Goal: Check status: Check status

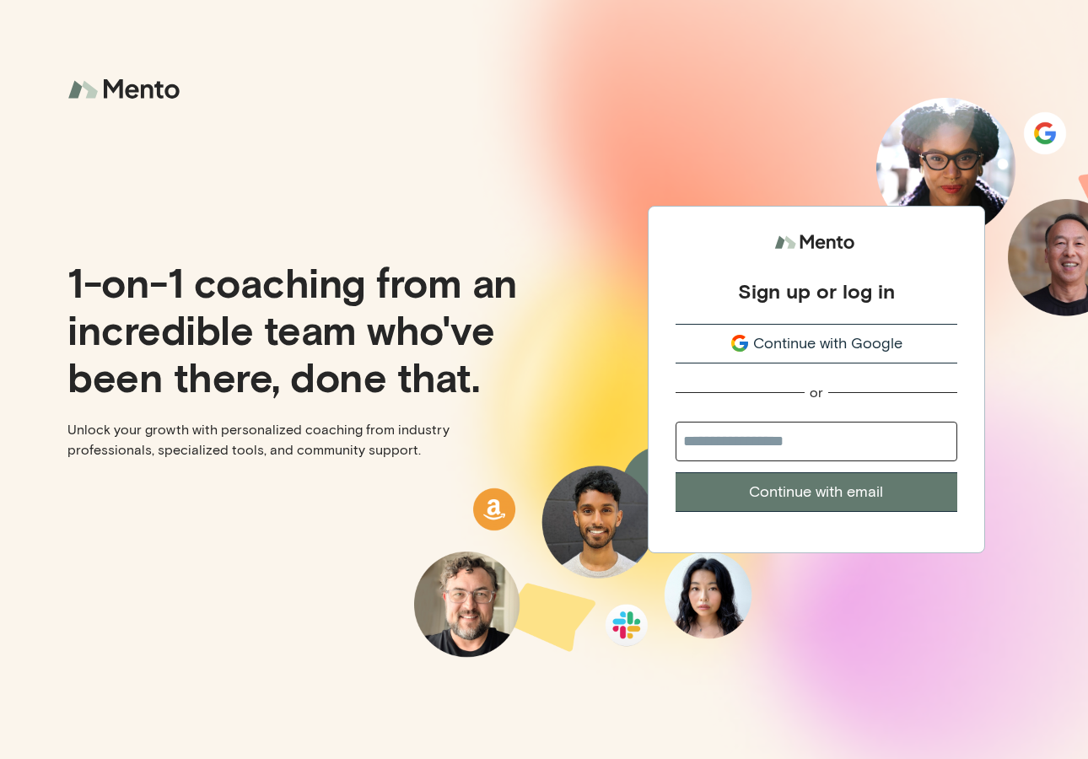
click at [613, 110] on div "Sign up or log in Continue with Google or Continue with email" at bounding box center [816, 379] width 544 height 759
click at [604, 141] on div "Sign up or log in Continue with Google or Continue with email" at bounding box center [816, 379] width 544 height 759
click at [325, 86] on div "1-on-1 coaching from an incredible team who've been there, done that. Unlock yo…" at bounding box center [272, 379] width 544 height 759
click at [730, 444] on input "email" at bounding box center [817, 442] width 282 height 40
type input "**********"
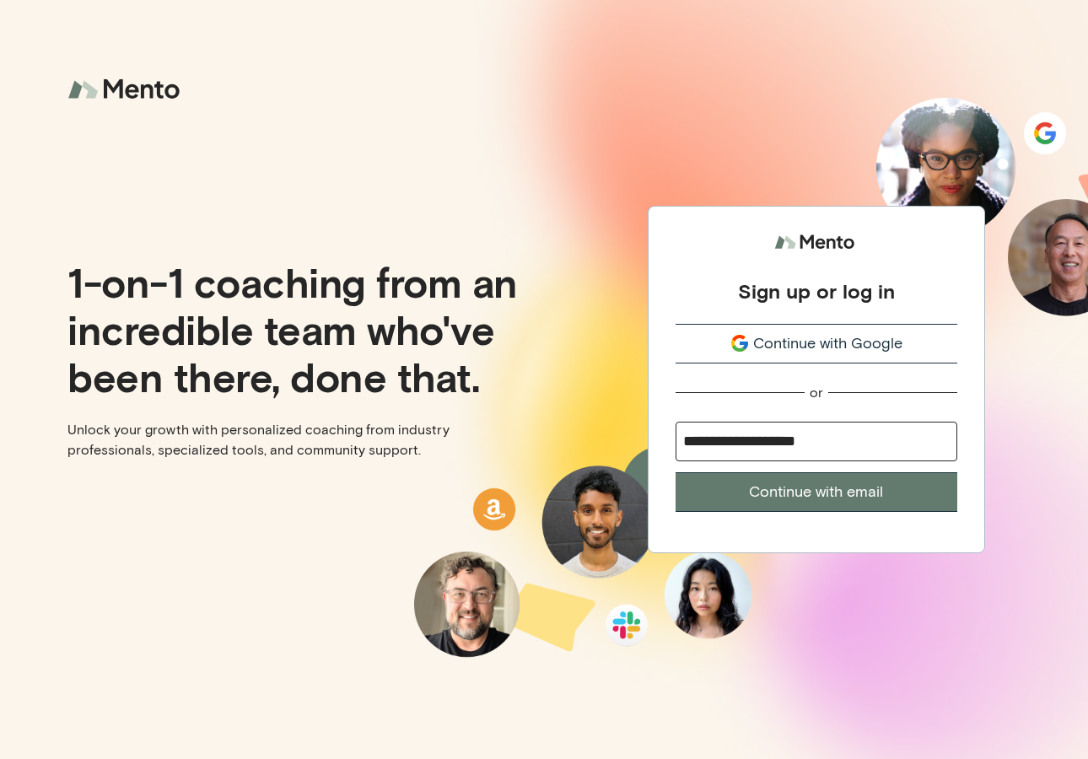
click at [945, 498] on button "Continue with email" at bounding box center [817, 492] width 282 height 40
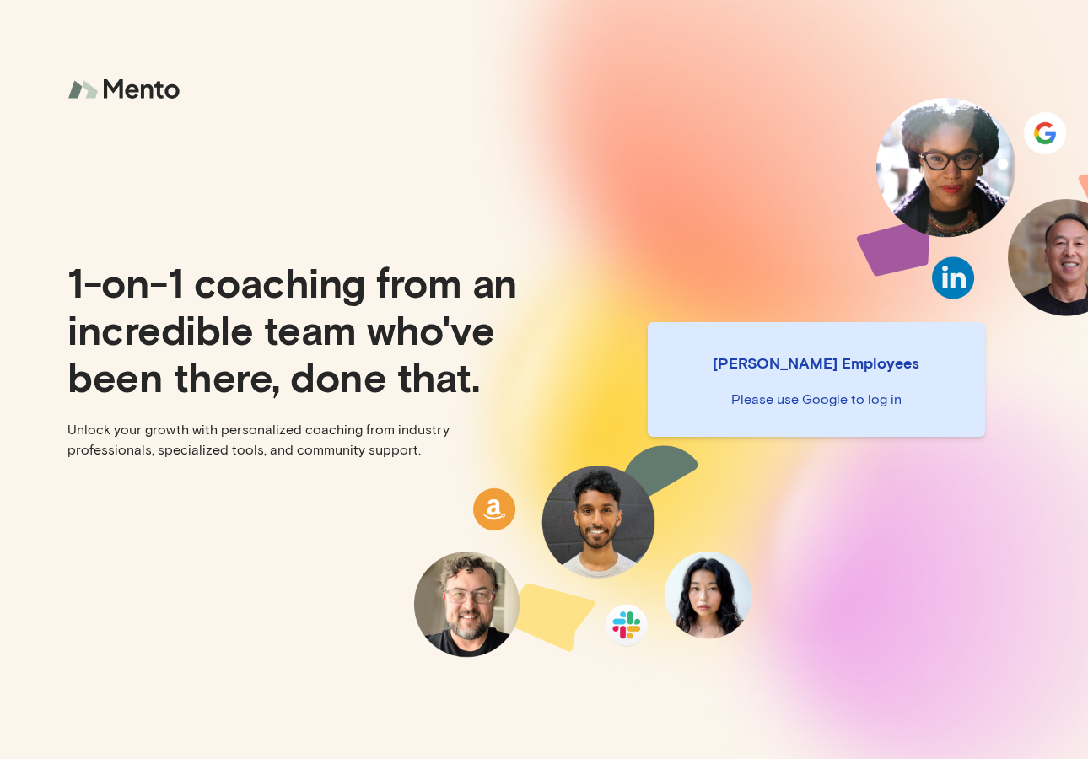
click at [757, 406] on p "Please use Google to log in" at bounding box center [816, 400] width 310 height 20
click at [784, 403] on p "Please use Google to log in" at bounding box center [816, 400] width 310 height 20
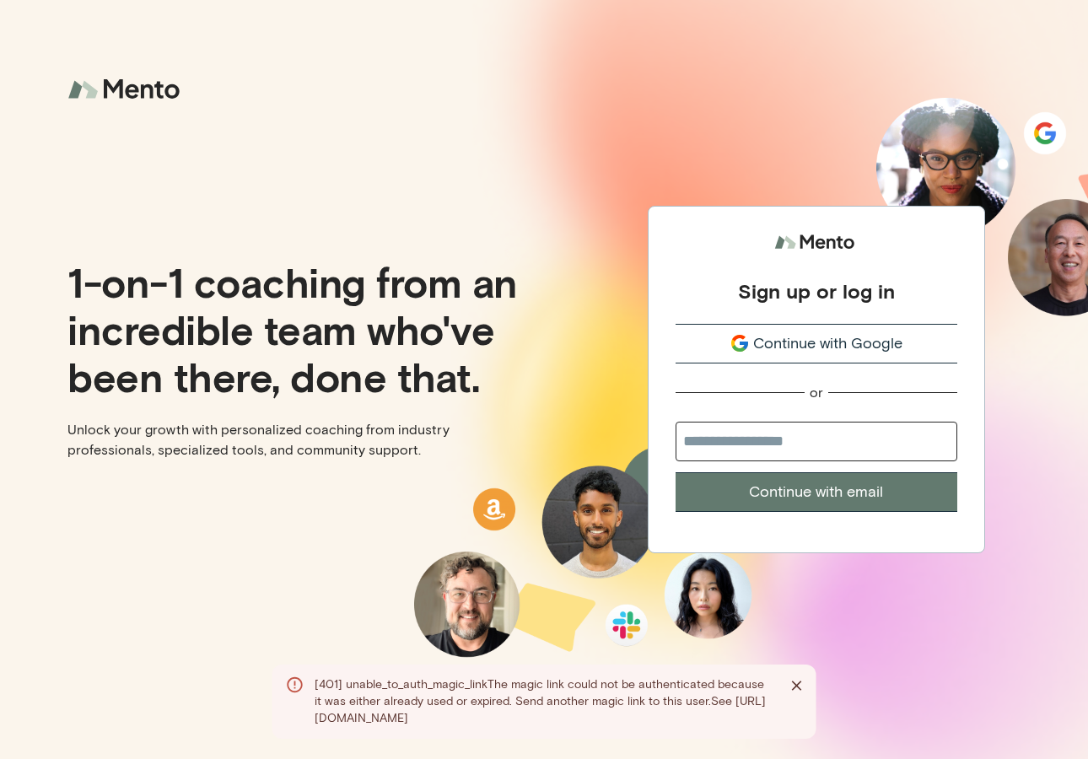
click at [682, 342] on div "Continue with Google" at bounding box center [817, 343] width 282 height 23
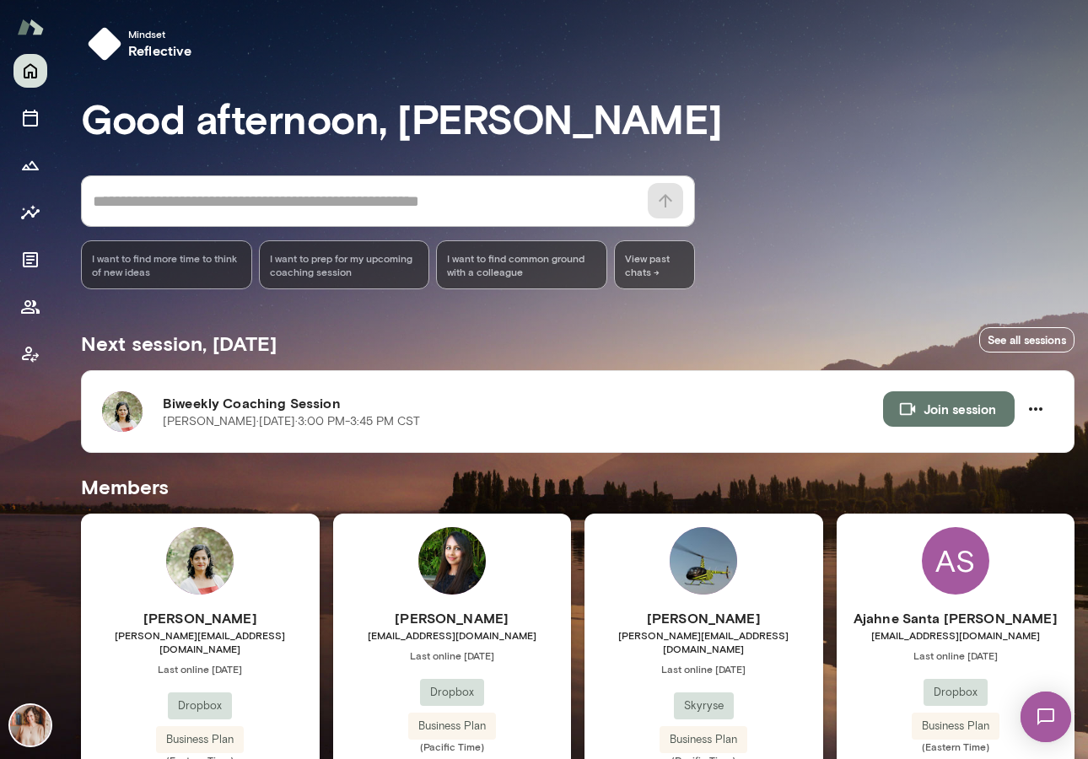
click at [219, 576] on img at bounding box center [199, 560] width 67 height 67
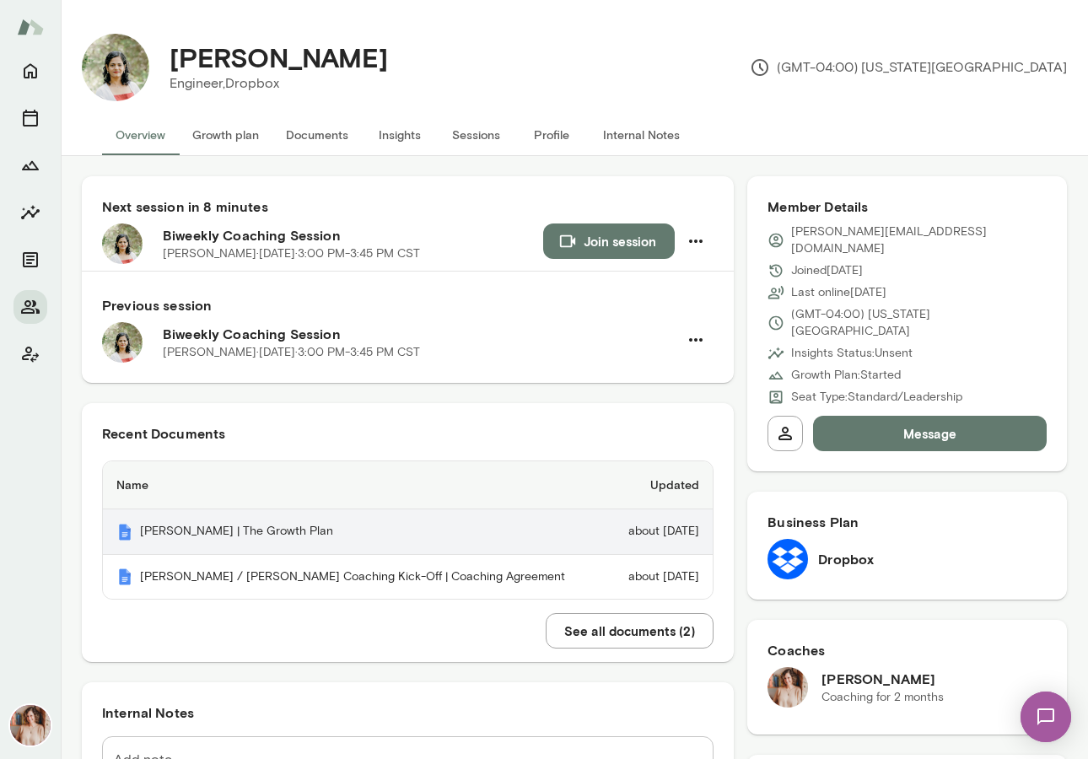
click at [210, 531] on th "Geetika | The Growth Plan" at bounding box center [356, 532] width 506 height 46
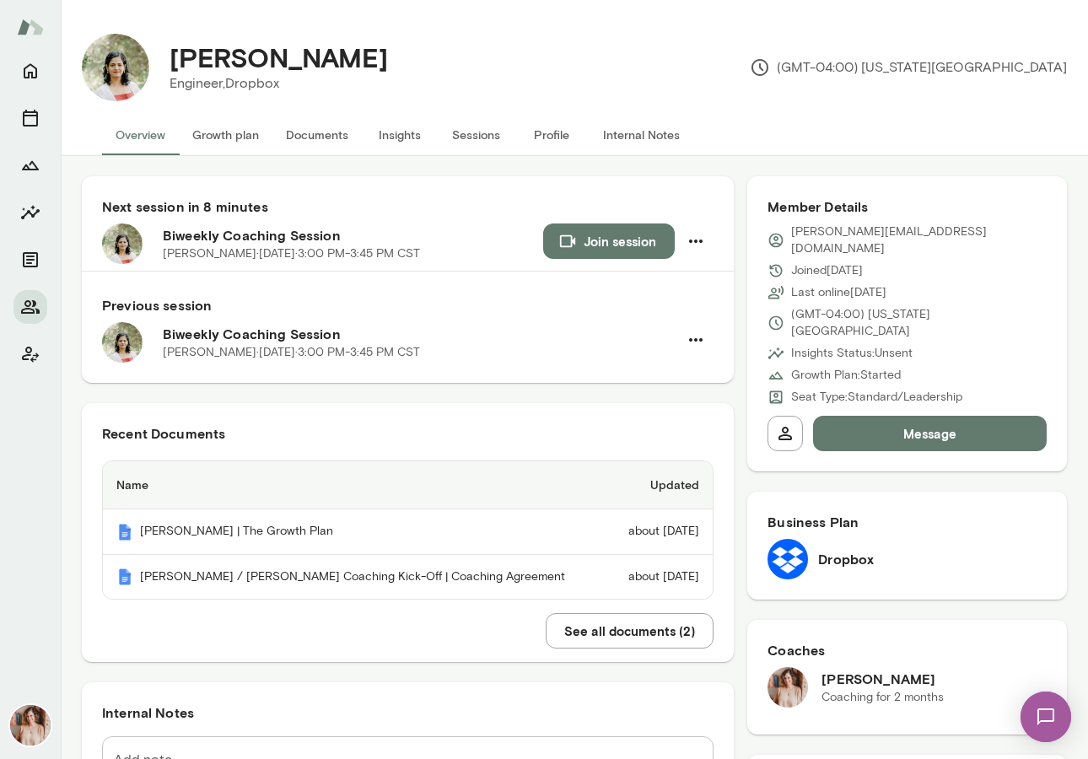
click at [482, 134] on button "Sessions" at bounding box center [476, 135] width 76 height 40
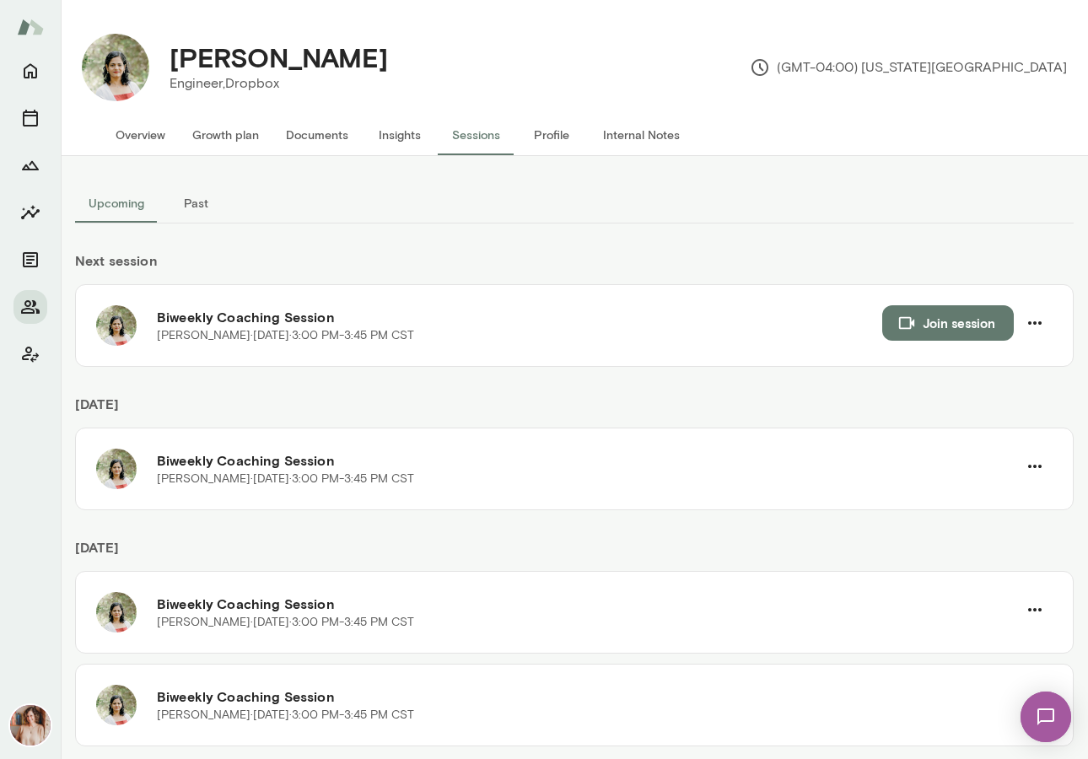
click at [203, 199] on button "Past" at bounding box center [196, 203] width 76 height 40
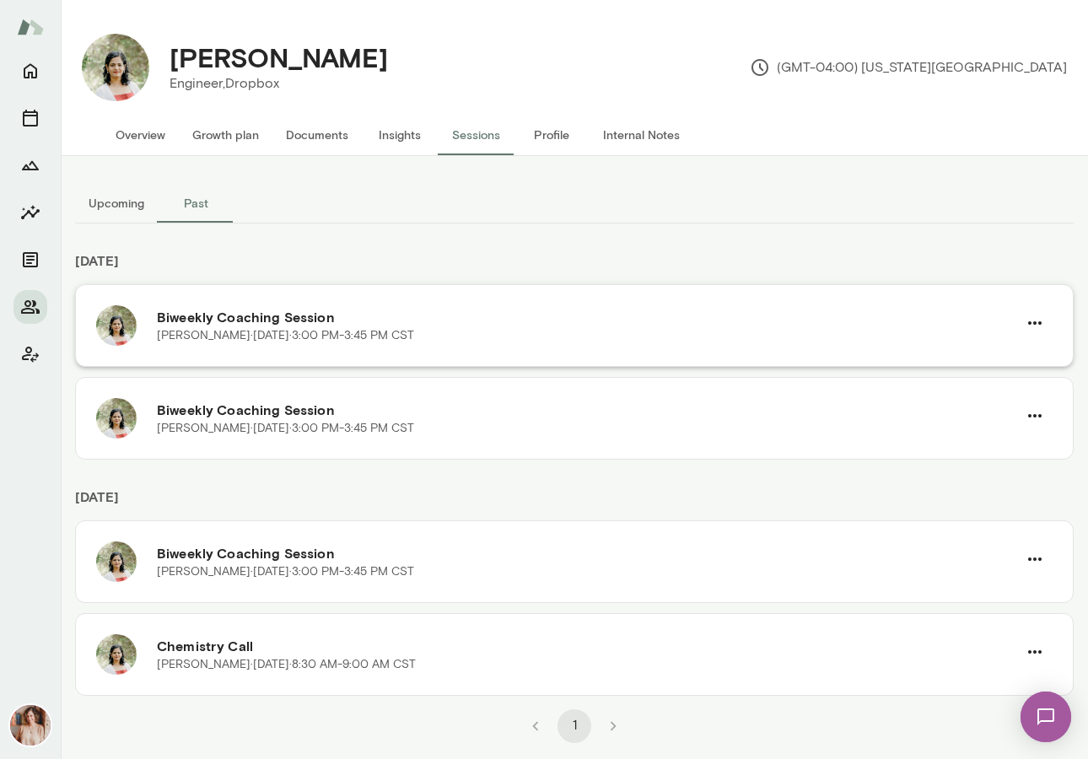
click at [200, 330] on p "Geetika Singh · Mon, Jul 28 · 3:00 PM-3:45 PM CST" at bounding box center [285, 335] width 257 height 17
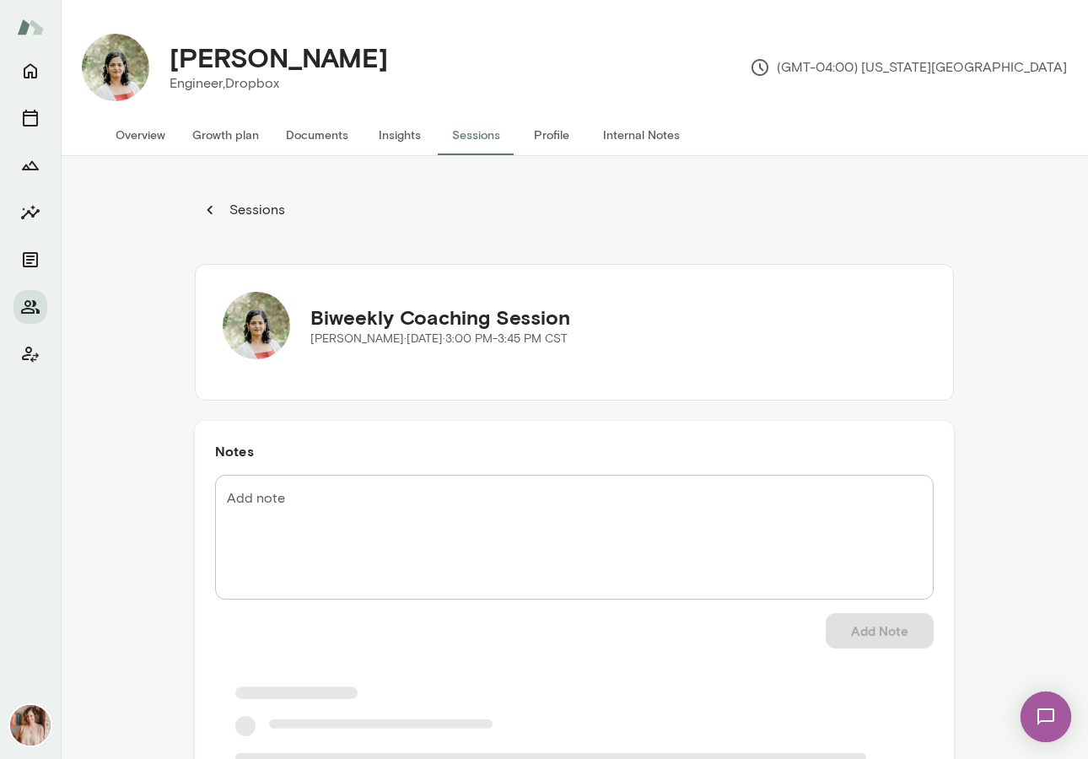
click at [465, 141] on button "Sessions" at bounding box center [476, 135] width 76 height 40
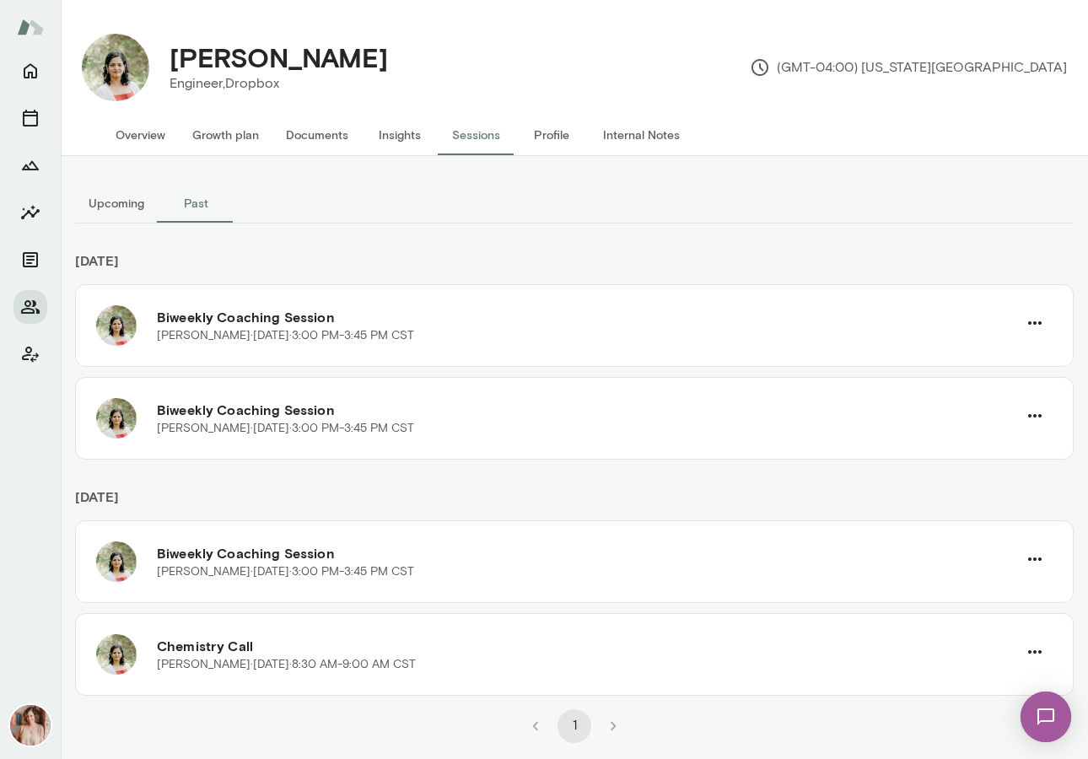
click at [115, 216] on button "Upcoming" at bounding box center [116, 203] width 83 height 40
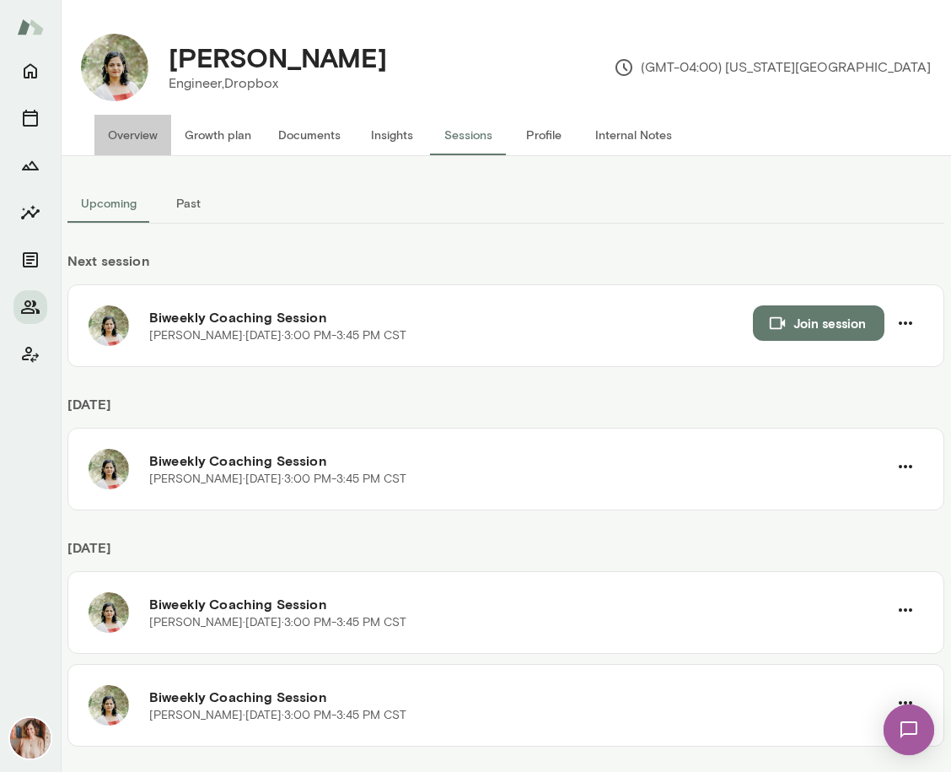
click at [112, 133] on button "Overview" at bounding box center [132, 135] width 77 height 40
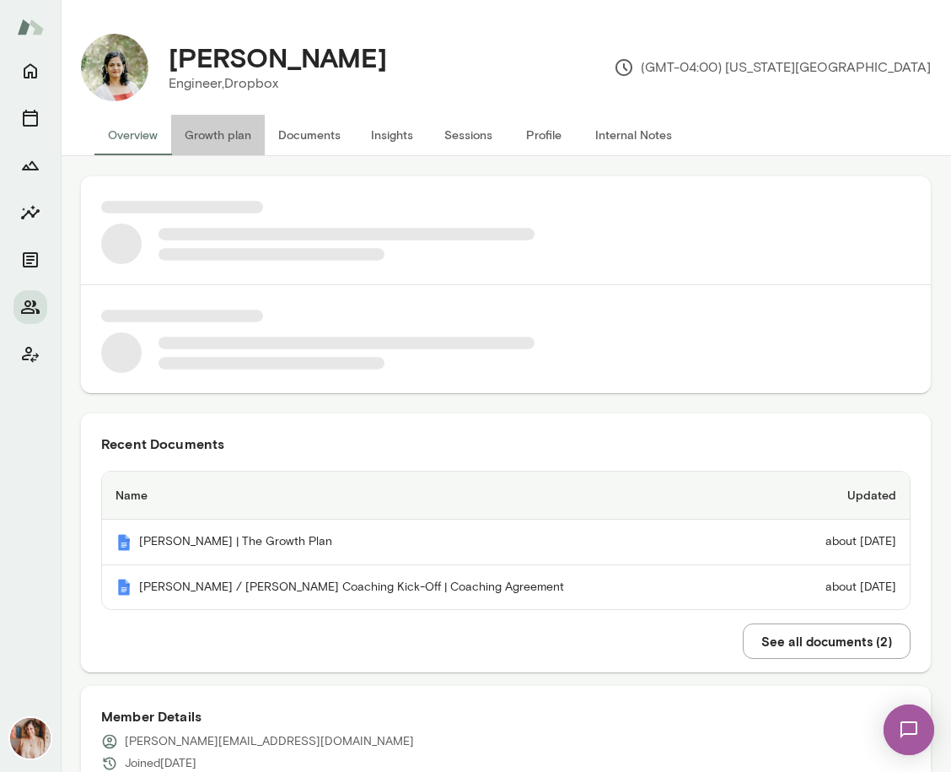
click at [205, 139] on button "Growth plan" at bounding box center [218, 135] width 94 height 40
